Goal: Task Accomplishment & Management: Manage account settings

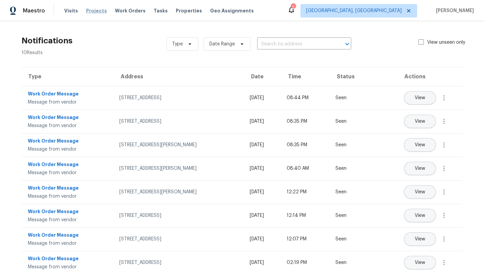
click at [93, 11] on span "Projects" at bounding box center [96, 10] width 21 height 7
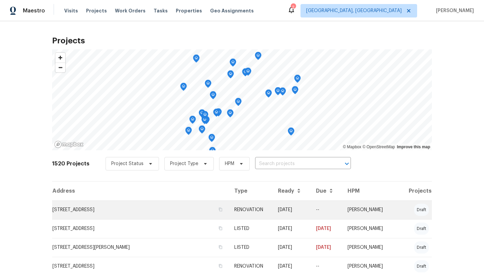
click at [89, 215] on td "290 Shaker Ct, Cincinnati, OH 45238" at bounding box center [140, 209] width 177 height 19
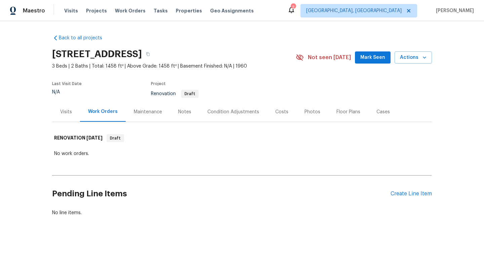
click at [61, 109] on div "Visits" at bounding box center [66, 112] width 12 height 7
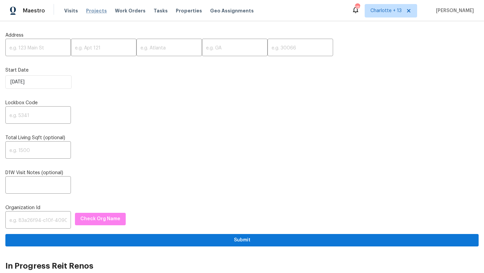
click at [97, 12] on span "Projects" at bounding box center [96, 10] width 21 height 7
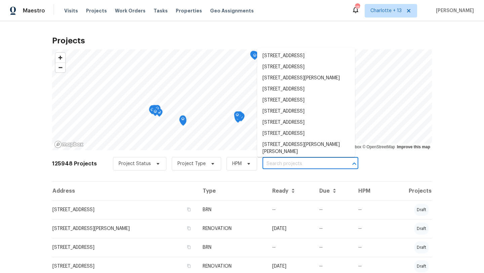
click at [284, 162] on input "text" at bounding box center [300, 164] width 77 height 10
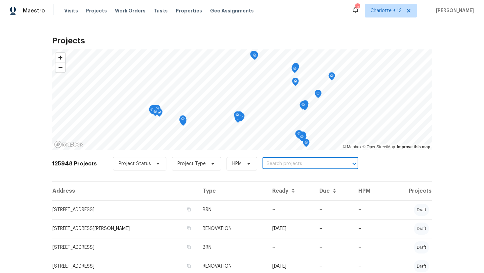
paste input "934 Lehman St, Houston, TX 7701"
type input "934 Lehman St, Houston, TX 7701"
click at [402, 14] on span "Charlotte + 13" at bounding box center [385, 10] width 31 height 7
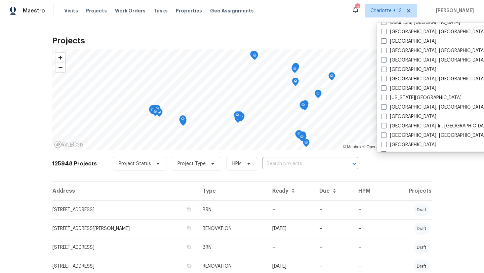
scroll to position [289, 0]
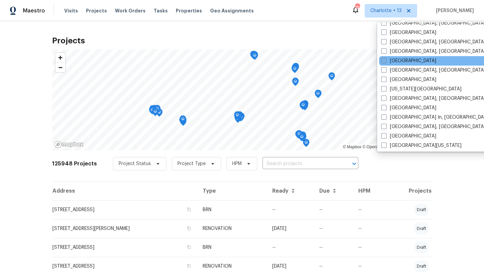
click at [390, 62] on label "[GEOGRAPHIC_DATA]" at bounding box center [408, 60] width 55 height 7
click at [385, 62] on input "[GEOGRAPHIC_DATA]" at bounding box center [383, 59] width 4 height 4
checkbox input "true"
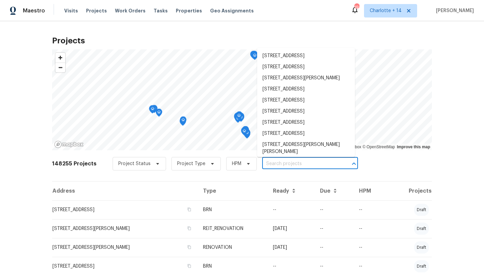
click at [274, 164] on input "text" at bounding box center [300, 164] width 77 height 10
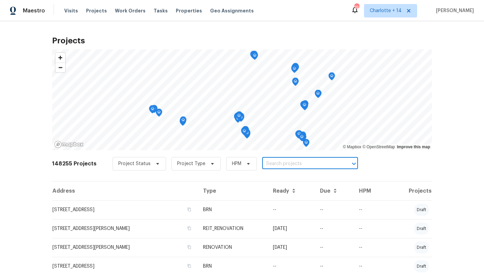
paste input "934 Lehman St, Houston, TX 7701"
type input "934 Lehman St, Houston, TX 7701"
click at [284, 176] on li "934 Lehman St, Houston, TX 77018" at bounding box center [306, 178] width 98 height 11
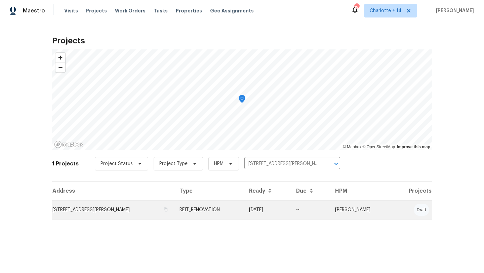
click at [105, 211] on td "934 Lehman St, Houston, TX 77018" at bounding box center [113, 209] width 122 height 19
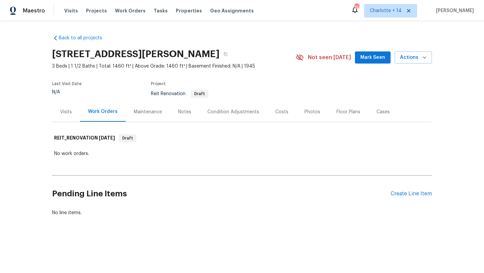
click at [67, 110] on div "Visits" at bounding box center [66, 112] width 12 height 7
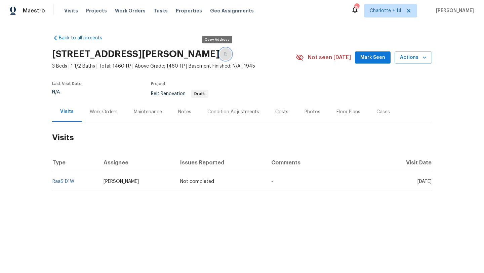
click at [223, 54] on icon "button" at bounding box center [225, 54] width 4 height 4
click at [110, 113] on div "Work Orders" at bounding box center [104, 112] width 28 height 7
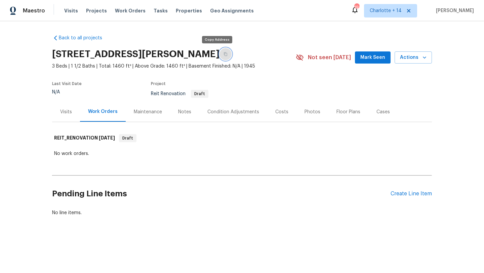
click at [223, 55] on icon "button" at bounding box center [225, 54] width 4 height 4
click at [67, 113] on div "Visits" at bounding box center [66, 112] width 12 height 7
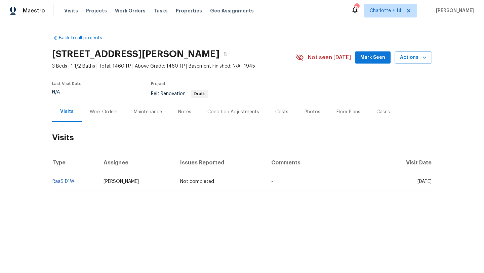
click at [112, 182] on span "Joseph Wolfe" at bounding box center [121, 181] width 35 height 5
click at [66, 183] on link "RaaS D1W" at bounding box center [63, 181] width 22 height 5
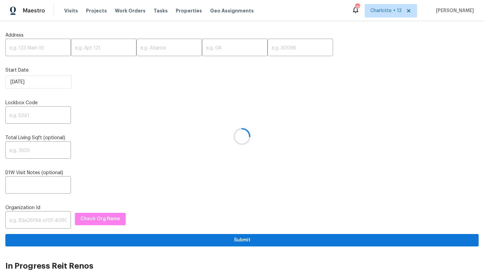
click at [23, 49] on div at bounding box center [242, 136] width 484 height 273
click at [36, 47] on input "text" at bounding box center [38, 48] width 66 height 16
paste input "[STREET_ADDRESS][PERSON_NAME]"
click at [53, 48] on input "[STREET_ADDRESS][PERSON_NAME]" at bounding box center [38, 48] width 66 height 16
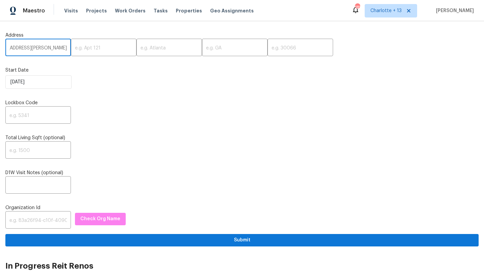
click at [53, 48] on input "[STREET_ADDRESS][PERSON_NAME]" at bounding box center [38, 48] width 66 height 16
type input "[STREET_ADDRESS][PERSON_NAME]"
click at [268, 47] on input "text" at bounding box center [301, 48] width 66 height 16
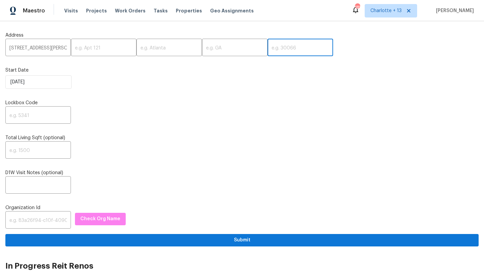
paste input "30331"
type input "30331"
click at [52, 48] on input "[STREET_ADDRESS][PERSON_NAME]" at bounding box center [38, 48] width 66 height 16
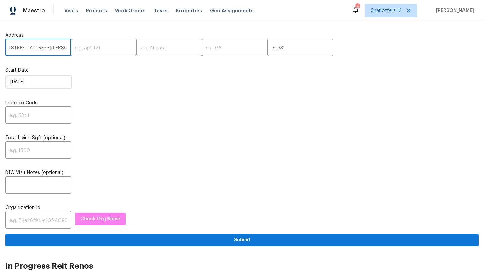
click at [52, 48] on input "[STREET_ADDRESS][PERSON_NAME]" at bounding box center [38, 48] width 66 height 16
type input "[STREET_ADDRESS][PERSON_NAME]"
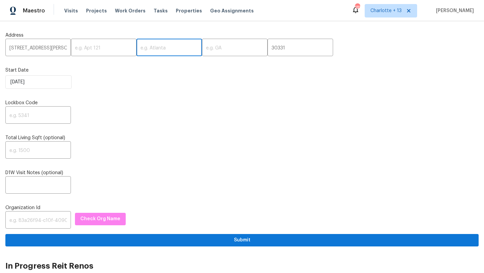
click at [144, 55] on input "text" at bounding box center [169, 48] width 66 height 16
paste input "[GEOGRAPHIC_DATA]"
type input "[GEOGRAPHIC_DATA]"
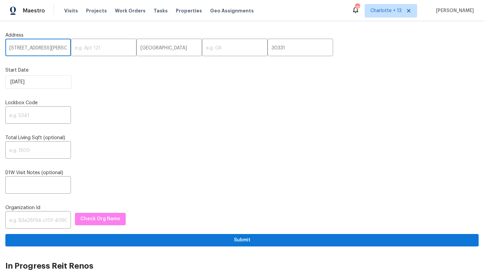
click at [52, 48] on input "[STREET_ADDRESS][PERSON_NAME]" at bounding box center [38, 48] width 66 height 16
type input "[STREET_ADDRESS][PERSON_NAME],"
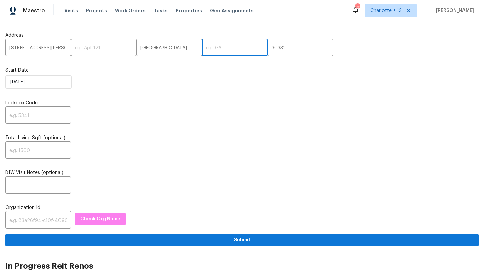
click at [202, 50] on input "text" at bounding box center [235, 48] width 66 height 16
paste input "GA"
type input "GA"
click at [56, 50] on input "[STREET_ADDRESS][PERSON_NAME]," at bounding box center [38, 48] width 66 height 16
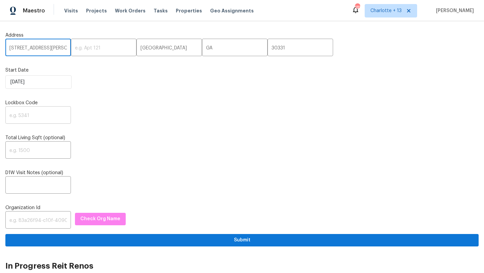
type input "[STREET_ADDRESS][PERSON_NAME]"
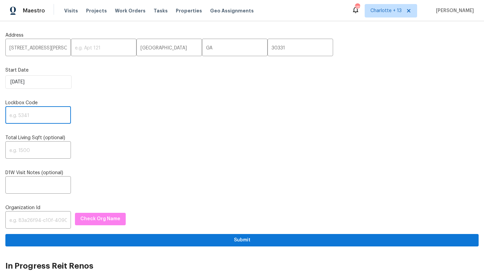
click at [32, 114] on input "text" at bounding box center [38, 116] width 66 height 16
type input "0000"
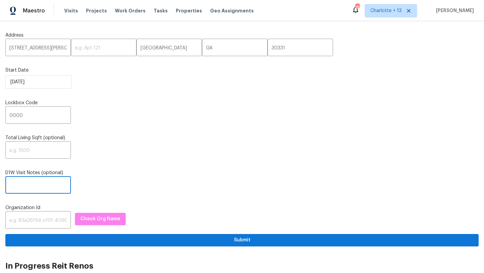
click at [34, 187] on input "text" at bounding box center [38, 186] width 66 height 16
click at [24, 223] on input "text" at bounding box center [38, 221] width 66 height 16
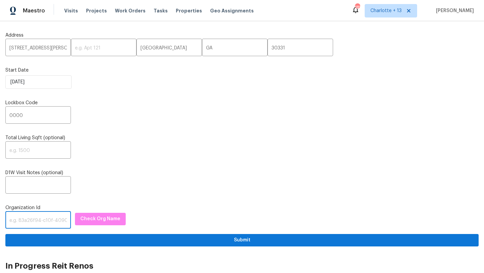
click at [27, 219] on input "text" at bounding box center [38, 221] width 66 height 16
paste input "758a34e9-0551-496c-9c40-e120e2da879b"
type input "758a34e9-0551-496c-9c40-e120e2da879b"
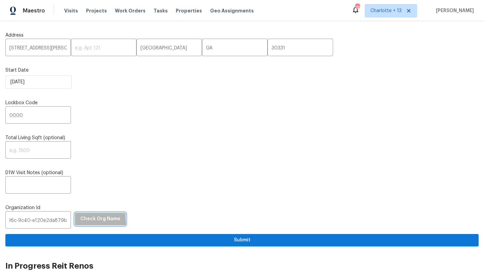
scroll to position [0, 0]
click at [83, 217] on span "Check Org Name" at bounding box center [100, 219] width 40 height 8
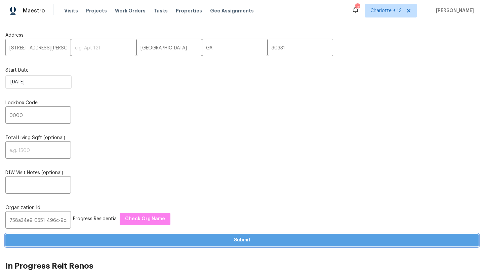
click at [206, 237] on span "Submit" at bounding box center [242, 240] width 462 height 8
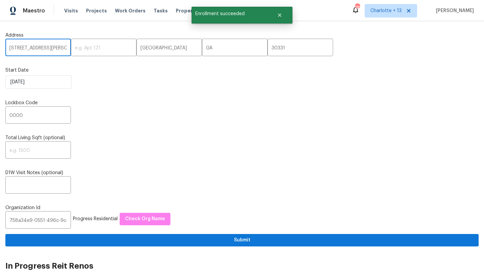
drag, startPoint x: 10, startPoint y: 48, endPoint x: 42, endPoint y: 47, distance: 31.9
click at [42, 47] on input "[STREET_ADDRESS][PERSON_NAME]" at bounding box center [38, 48] width 66 height 16
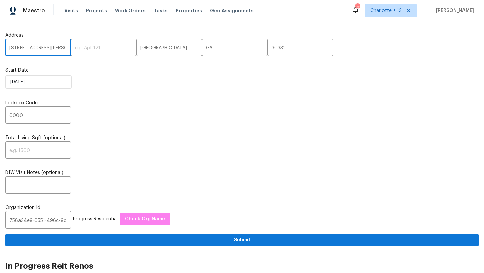
drag, startPoint x: 52, startPoint y: 49, endPoint x: 0, endPoint y: 41, distance: 53.0
click at [73, 9] on span "Visits" at bounding box center [71, 10] width 14 height 7
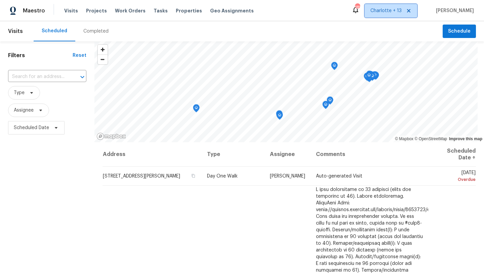
click at [396, 11] on span "Charlotte + 13" at bounding box center [385, 10] width 31 height 7
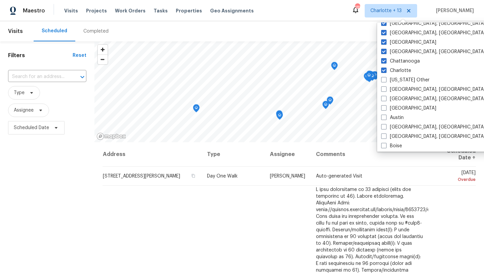
scroll to position [85, 0]
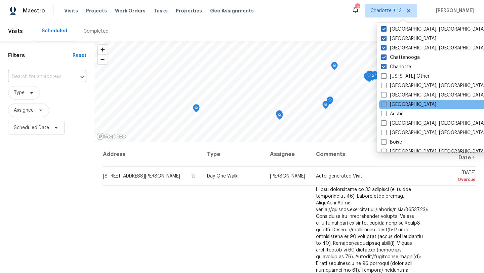
click at [399, 102] on label "[GEOGRAPHIC_DATA]" at bounding box center [408, 104] width 55 height 7
click at [385, 102] on input "[GEOGRAPHIC_DATA]" at bounding box center [383, 103] width 4 height 4
checkbox input "true"
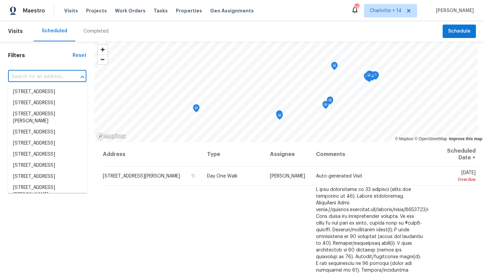
click at [49, 78] on input "text" at bounding box center [37, 77] width 59 height 10
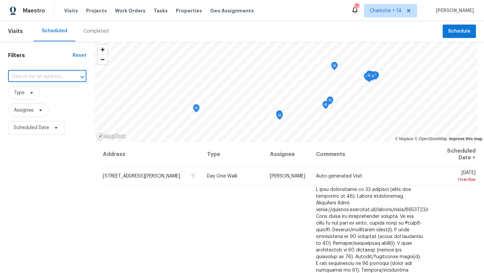
paste input "[STREET_ADDRESS][PERSON_NAME]"
type input "[STREET_ADDRESS][PERSON_NAME]"
click at [29, 91] on li "[STREET_ADDRESS][PERSON_NAME]" at bounding box center [48, 95] width 80 height 18
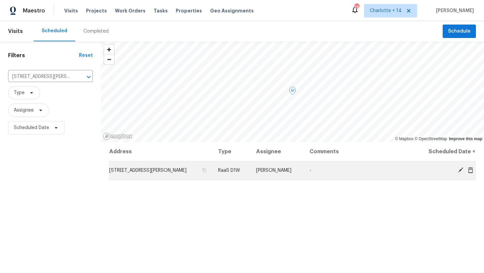
click at [472, 171] on icon at bounding box center [470, 170] width 6 height 6
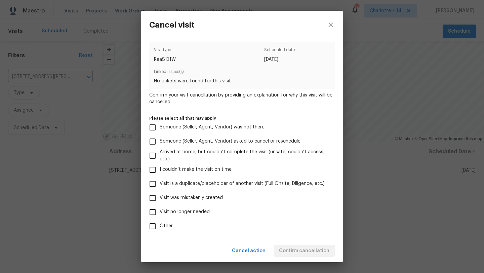
click at [172, 196] on span "Visit was mistakenly created" at bounding box center [191, 197] width 63 height 7
click at [160, 196] on input "Visit was mistakenly created" at bounding box center [153, 198] width 14 height 14
checkbox input "true"
click at [309, 252] on span "Confirm cancellation" at bounding box center [304, 251] width 50 height 8
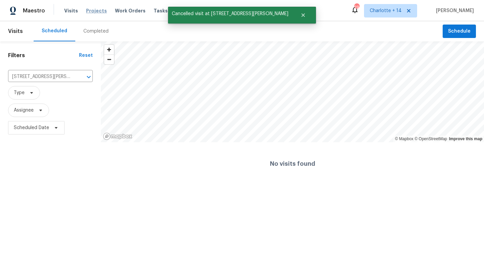
click at [97, 10] on span "Projects" at bounding box center [96, 10] width 21 height 7
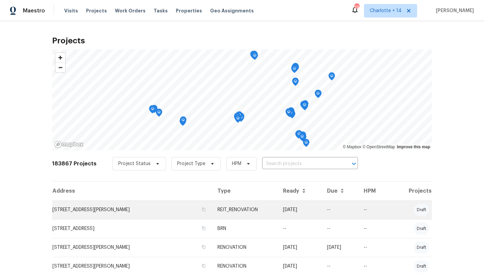
click at [111, 211] on td "[STREET_ADDRESS][PERSON_NAME]" at bounding box center [132, 209] width 160 height 19
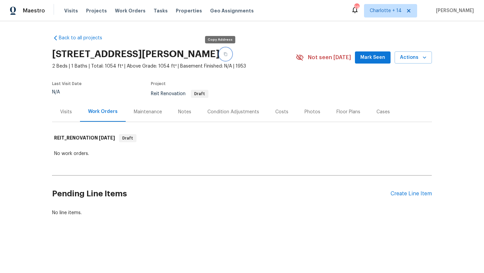
click at [223, 55] on icon "button" at bounding box center [225, 54] width 4 height 4
